Goal: Task Accomplishment & Management: Manage account settings

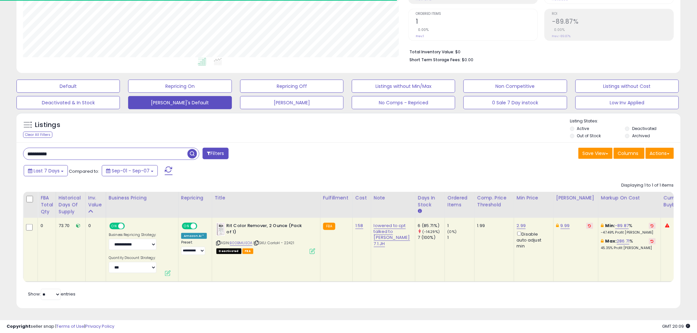
scroll to position [135, 385]
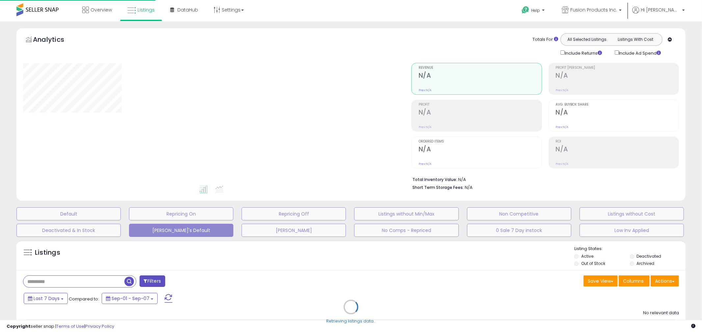
scroll to position [76, 0]
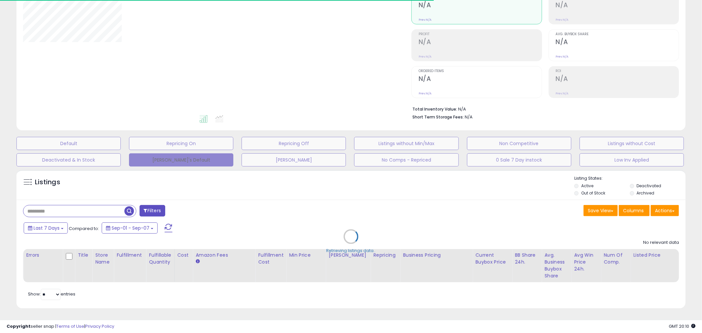
type input "**********"
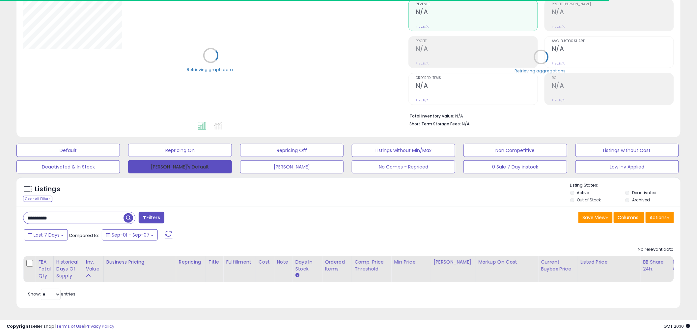
click at [183, 160] on button "[PERSON_NAME]'s Default" at bounding box center [179, 166] width 103 height 13
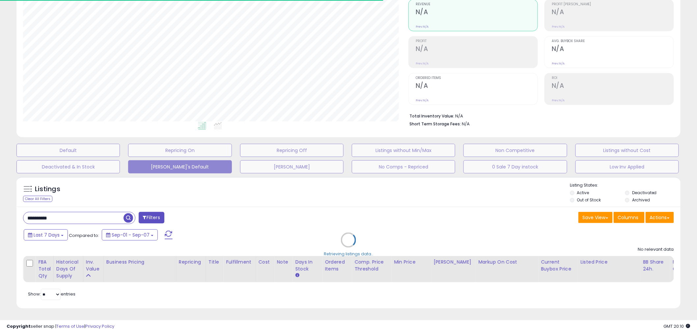
scroll to position [135, 385]
click at [93, 213] on div "Retrieving listings data.." at bounding box center [349, 245] width 674 height 143
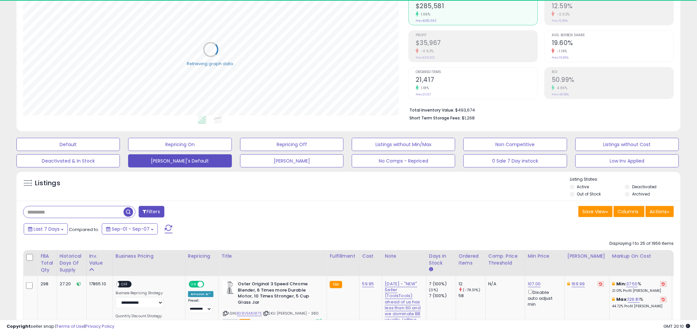
click at [101, 213] on input "text" at bounding box center [73, 212] width 100 height 12
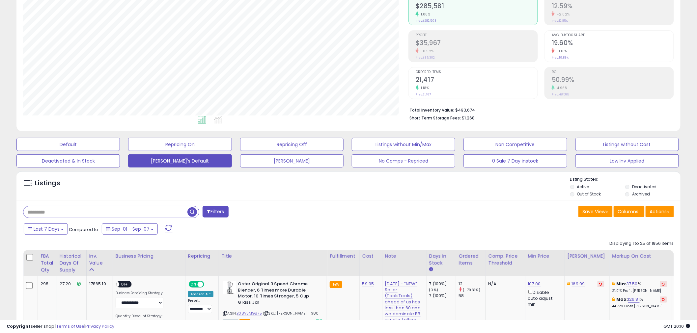
click at [169, 210] on input "text" at bounding box center [105, 212] width 164 height 12
click at [503, 162] on button "0 Sale 7 Day instock" at bounding box center [514, 160] width 103 height 13
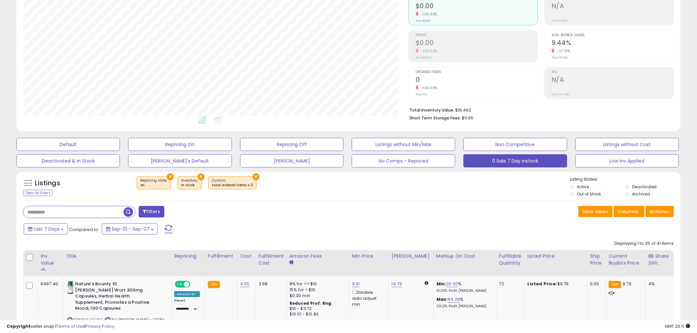
scroll to position [167, 0]
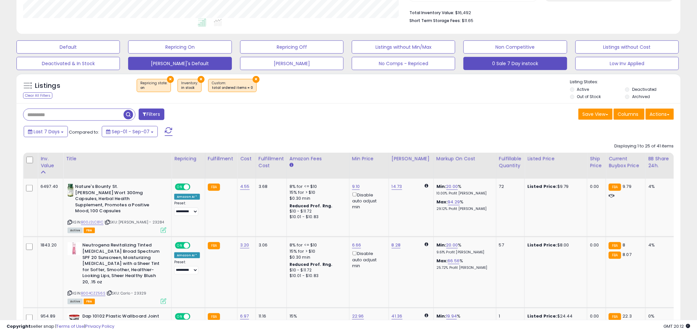
click at [212, 64] on button "[PERSON_NAME]'s Default" at bounding box center [179, 63] width 103 height 13
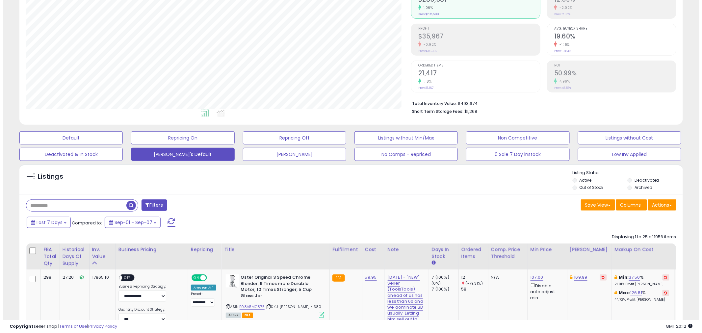
scroll to position [135, 385]
click at [59, 200] on div at bounding box center [79, 206] width 112 height 12
paste input "**********"
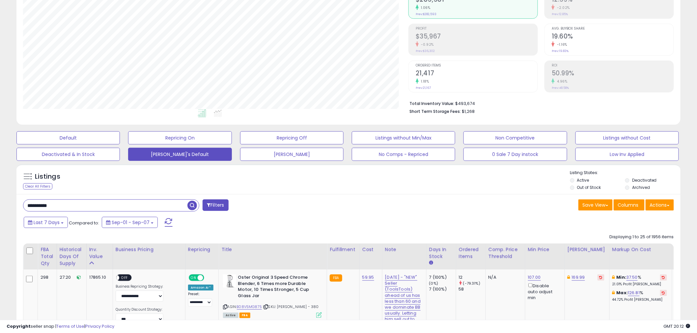
type input "**********"
click at [191, 205] on span "button" at bounding box center [192, 206] width 10 height 10
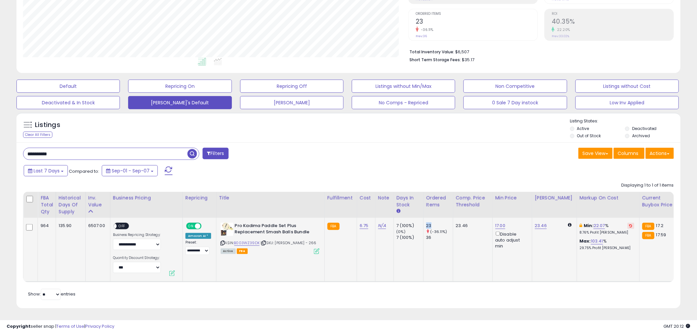
drag, startPoint x: 423, startPoint y: 218, endPoint x: 428, endPoint y: 226, distance: 9.3
click at [428, 223] on div "23" at bounding box center [439, 226] width 27 height 6
click at [32, 222] on tr "964 135.90 6507.00 ON" at bounding box center [549, 250] width 1053 height 64
click at [241, 240] on link "B003WZ39DK" at bounding box center [247, 243] width 26 height 6
click at [500, 223] on link "17.00" at bounding box center [500, 226] width 10 height 7
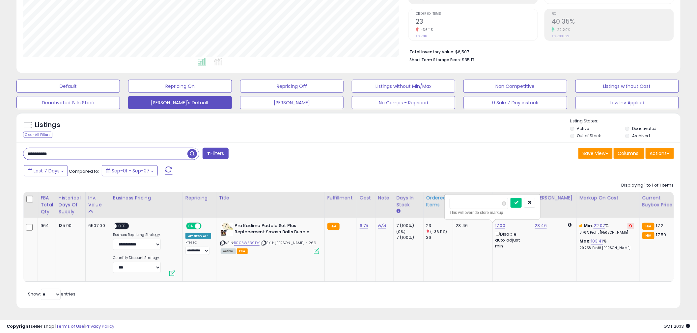
click at [421, 192] on table "FBA Total Qty Historical Days Of Supply Inv. value" at bounding box center [549, 237] width 1053 height 91
type input "*****"
click button "submit" at bounding box center [515, 203] width 11 height 10
click at [629, 224] on icon at bounding box center [630, 225] width 3 height 3
click at [619, 223] on div "Min: 20.06 % 8.04% Profit Margin" at bounding box center [607, 229] width 55 height 12
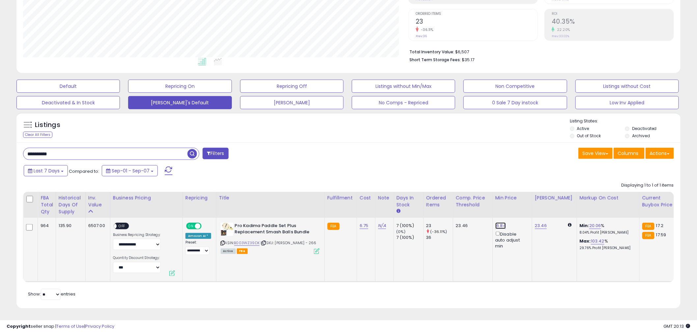
click at [499, 223] on link "16.84" at bounding box center [500, 226] width 11 height 7
click at [535, 200] on button "button" at bounding box center [529, 203] width 11 height 10
click at [99, 152] on input "**********" at bounding box center [105, 154] width 164 height 12
click at [98, 152] on input "**********" at bounding box center [105, 154] width 164 height 12
paste input "text"
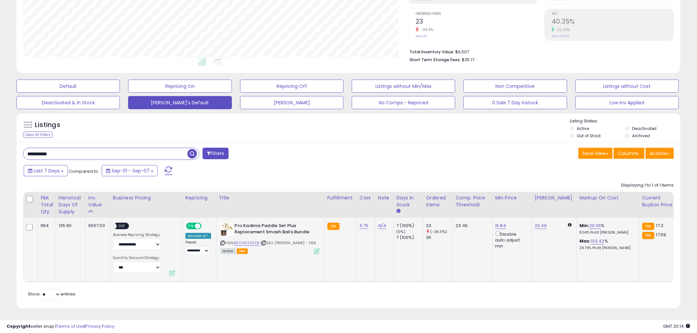
click at [193, 150] on span "button" at bounding box center [192, 154] width 10 height 10
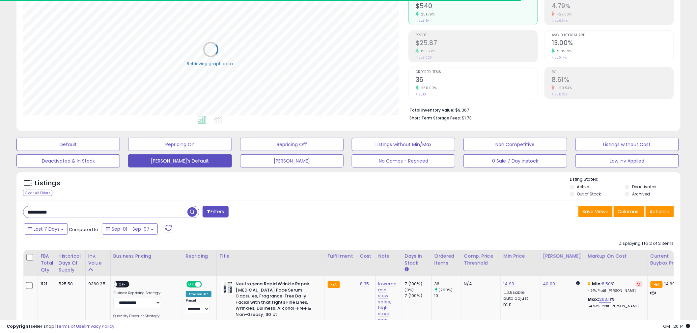
scroll to position [167, 0]
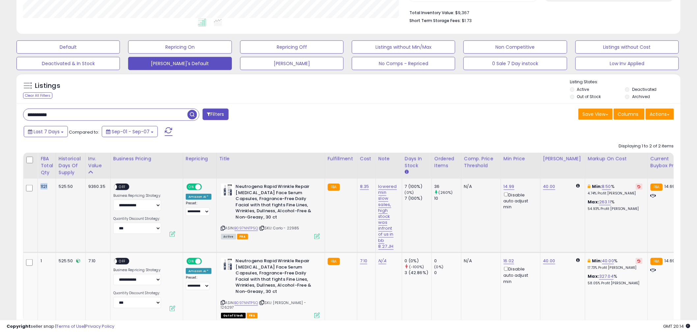
click at [50, 185] on td "1121" at bounding box center [47, 216] width 18 height 74
drag, startPoint x: 431, startPoint y: 186, endPoint x: 440, endPoint y: 185, distance: 9.2
click at [440, 185] on div "36" at bounding box center [447, 187] width 27 height 6
click at [664, 186] on span "14.69" at bounding box center [669, 186] width 11 height 6
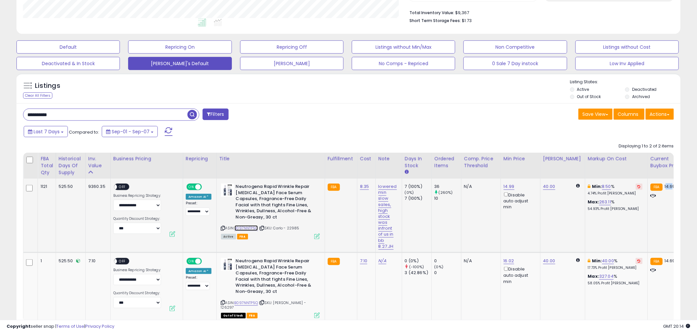
click at [250, 226] on link "B097NNTP5Q" at bounding box center [246, 229] width 24 height 6
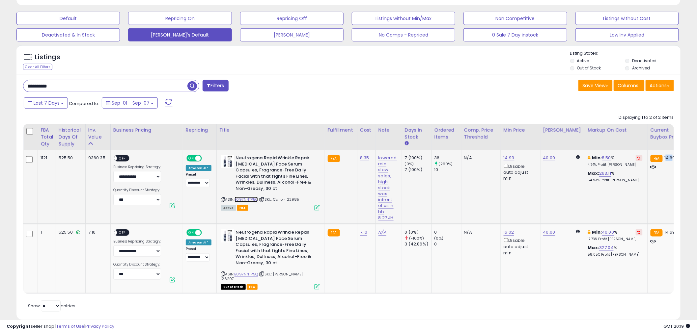
scroll to position [208, 0]
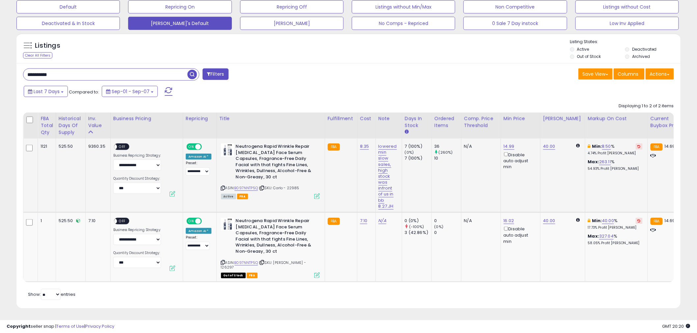
click at [478, 167] on td "N/A" at bounding box center [481, 176] width 40 height 74
click at [133, 73] on input "**********" at bounding box center [105, 75] width 164 height 12
paste input "text"
type input "**********"
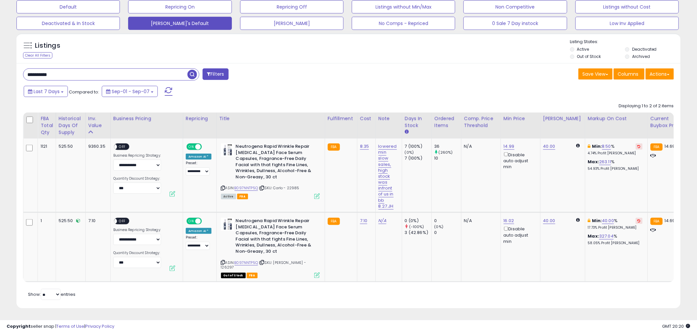
click at [193, 77] on span "button" at bounding box center [192, 75] width 10 height 10
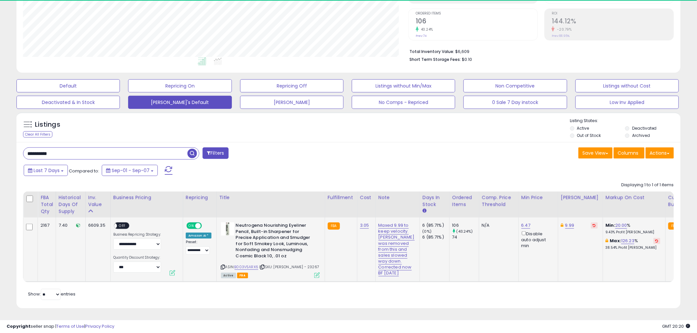
scroll to position [135, 385]
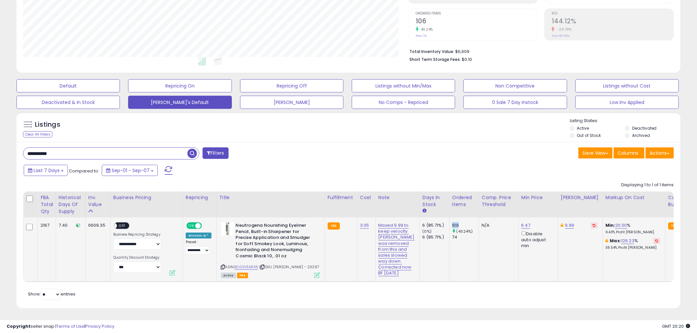
drag, startPoint x: 435, startPoint y: 195, endPoint x: 446, endPoint y: 195, distance: 10.5
click at [449, 218] on td "106 (43.24%) 74" at bounding box center [464, 250] width 30 height 65
drag, startPoint x: 472, startPoint y: 255, endPoint x: 472, endPoint y: 259, distance: 4.6
click at [479, 256] on td "N/A" at bounding box center [499, 250] width 40 height 65
drag, startPoint x: 40, startPoint y: 191, endPoint x: 45, endPoint y: 194, distance: 6.1
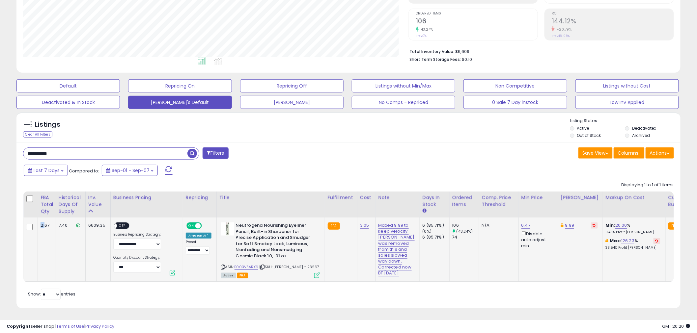
click at [45, 218] on td "2167" at bounding box center [47, 250] width 18 height 65
click at [251, 264] on link "B003V5ARX6" at bounding box center [246, 267] width 24 height 6
click at [438, 179] on div "Displaying 1 to 1 of 1 items FBA Total Qty Historical Days Of Supply Inv. value…" at bounding box center [348, 231] width 651 height 104
click at [32, 219] on td at bounding box center [30, 250] width 14 height 65
click at [26, 223] on td at bounding box center [30, 250] width 14 height 65
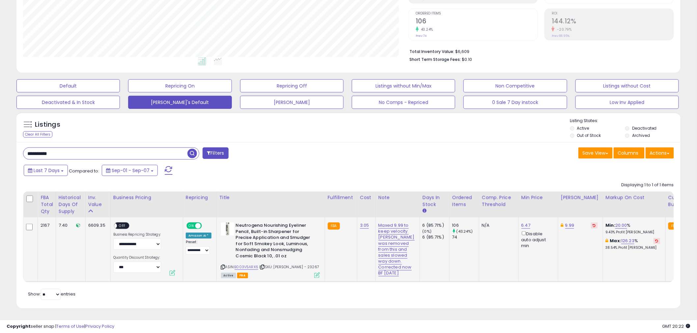
click at [40, 232] on td "2167" at bounding box center [47, 250] width 18 height 65
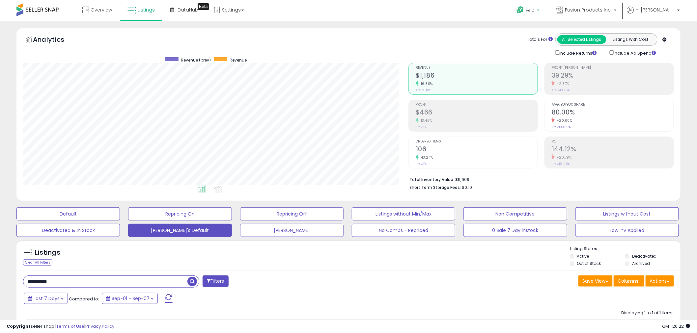
click at [539, 10] on b at bounding box center [538, 12] width 3 height 5
click at [539, 76] on link "Request a Feature" at bounding box center [528, 79] width 22 height 13
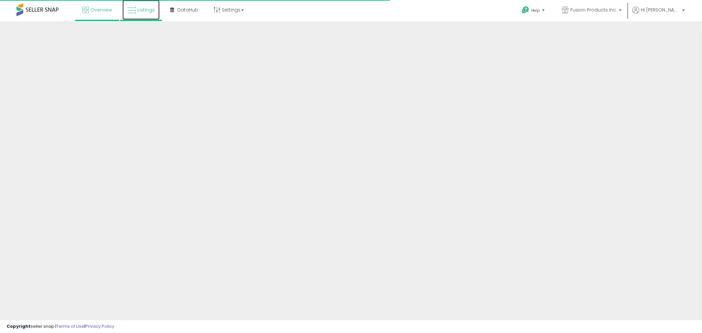
click at [156, 14] on link "Listings" at bounding box center [141, 10] width 37 height 20
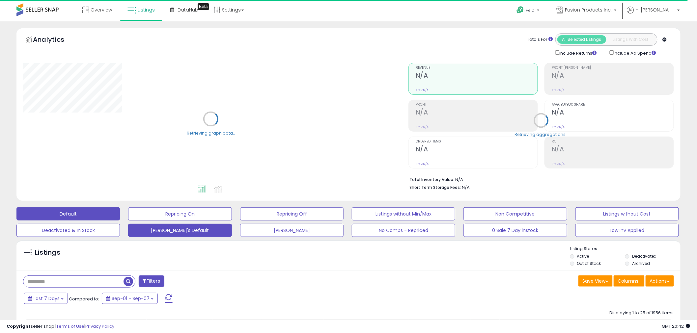
click at [212, 234] on button "[PERSON_NAME]'s Default" at bounding box center [179, 230] width 103 height 13
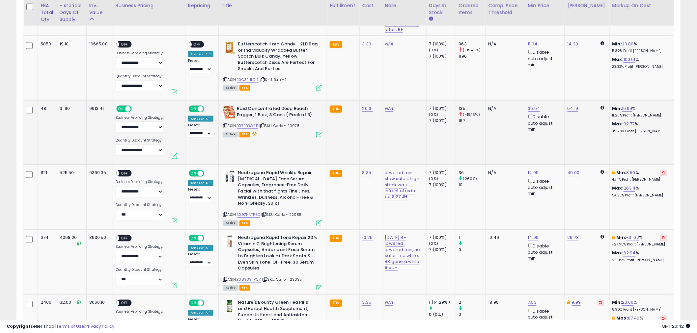
scroll to position [390, 0]
click at [223, 216] on icon at bounding box center [225, 215] width 4 height 4
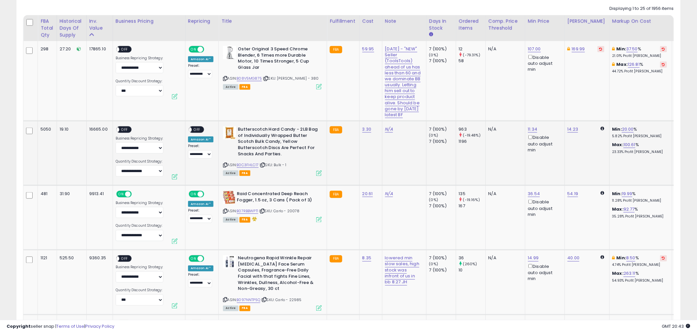
scroll to position [292, 0]
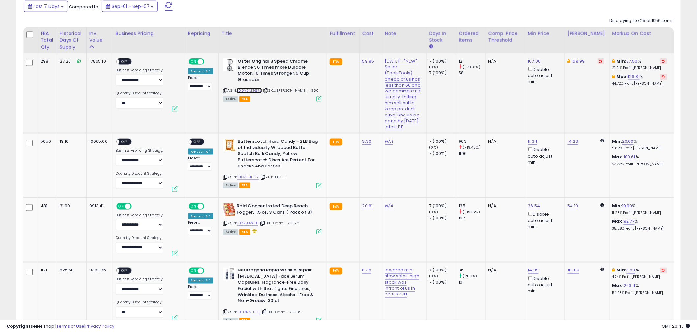
click at [251, 93] on link "B08V5MG875" at bounding box center [249, 91] width 25 height 6
click at [528, 62] on link "107.00" at bounding box center [534, 61] width 13 height 7
drag, startPoint x: 479, startPoint y: 40, endPoint x: 493, endPoint y: 38, distance: 14.0
click at [479, 39] on div "****** This will override store markup" at bounding box center [518, 42] width 86 height 18
click at [504, 38] on input "******" at bounding box center [504, 38] width 59 height 11
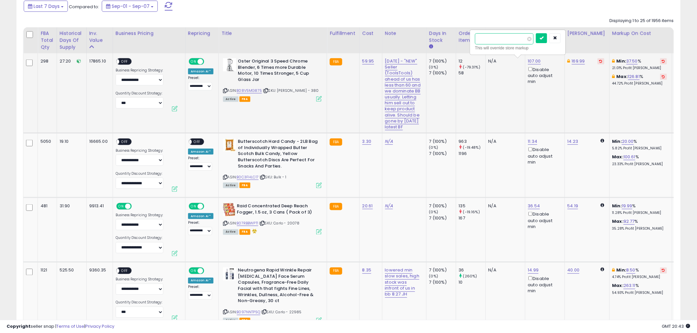
click at [504, 38] on input "******" at bounding box center [504, 38] width 59 height 11
type input "***"
click button "submit" at bounding box center [541, 38] width 11 height 10
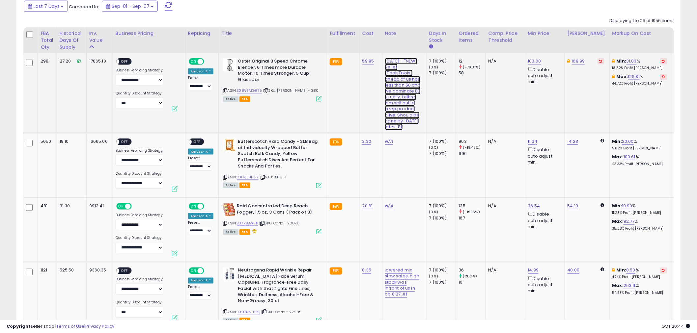
click at [393, 95] on link "9.10.25 - "NEW" Seller (ToolsTools) ahead of us has less than 60 and we dominat…" at bounding box center [403, 94] width 36 height 72
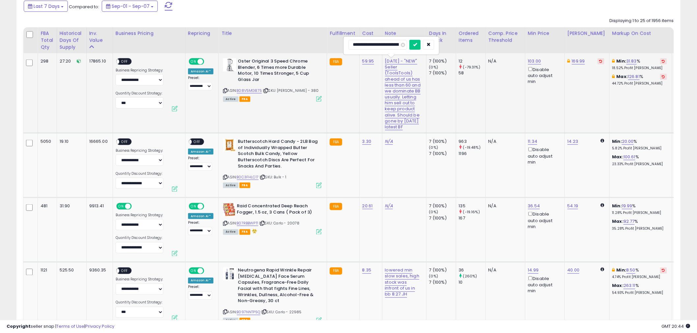
scroll to position [0, 312]
click at [423, 45] on icon "submit" at bounding box center [425, 44] width 4 height 4
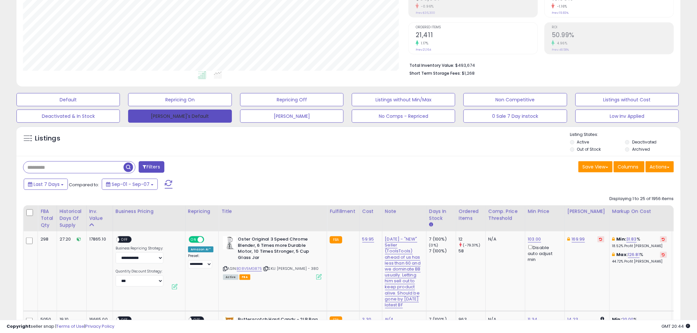
scroll to position [0, 0]
